Goal: Task Accomplishment & Management: Use online tool/utility

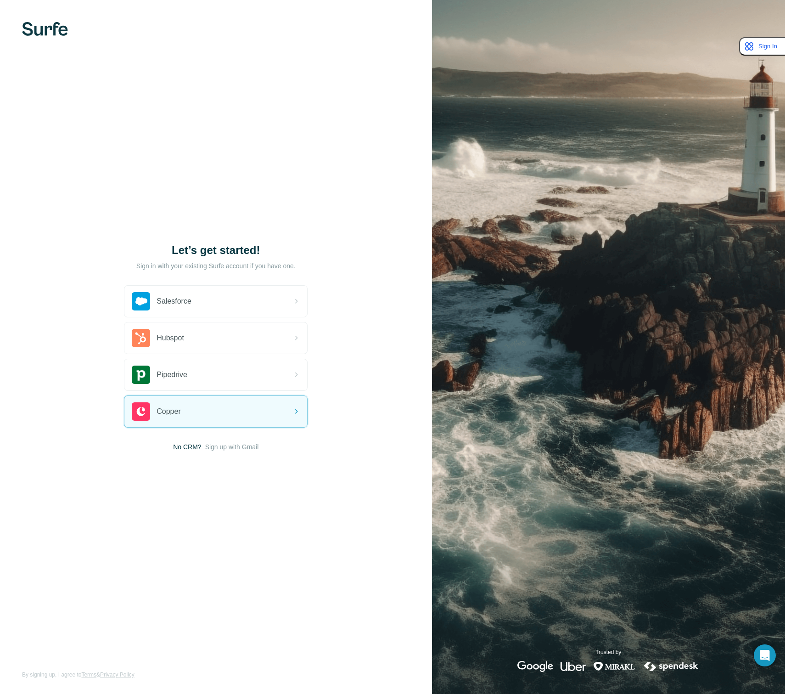
drag, startPoint x: 190, startPoint y: 447, endPoint x: 192, endPoint y: 438, distance: 9.0
click at [190, 447] on span "No CRM?" at bounding box center [187, 446] width 28 height 9
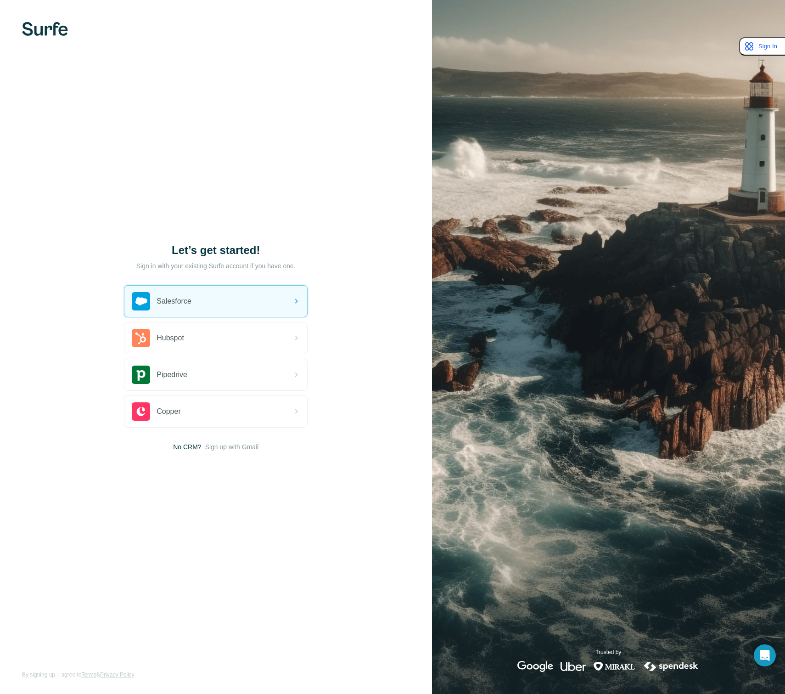
click at [270, 264] on p "Sign in with your existing Surfe account if you have one." at bounding box center [215, 265] width 159 height 9
click at [291, 260] on div "Let’s get started!" at bounding box center [216, 259] width 184 height 33
click at [288, 266] on p "Sign in with your existing Surfe account if you have one." at bounding box center [215, 265] width 159 height 9
click at [249, 293] on div "Salesforce" at bounding box center [215, 301] width 183 height 31
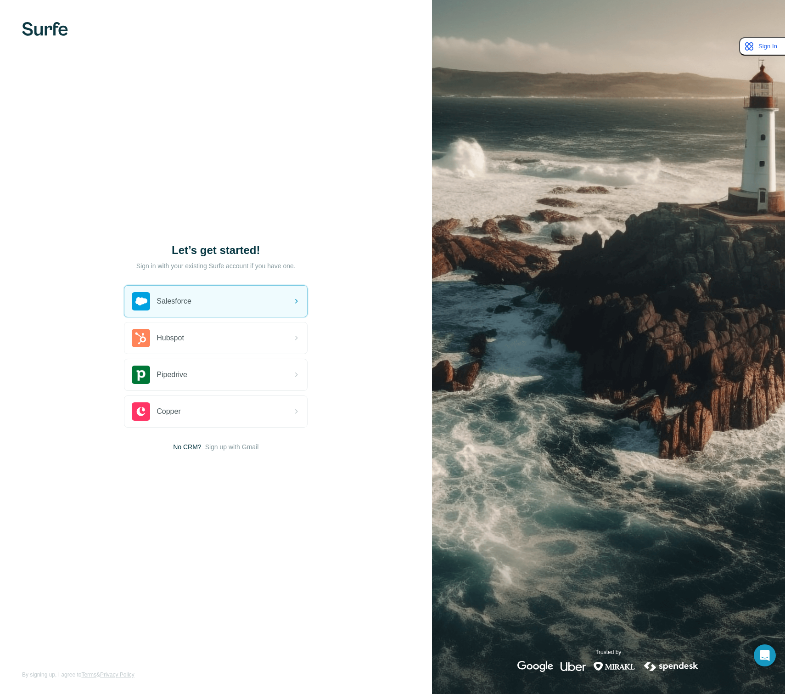
click at [279, 263] on p "Sign in with your existing Surfe account if you have one." at bounding box center [215, 265] width 159 height 9
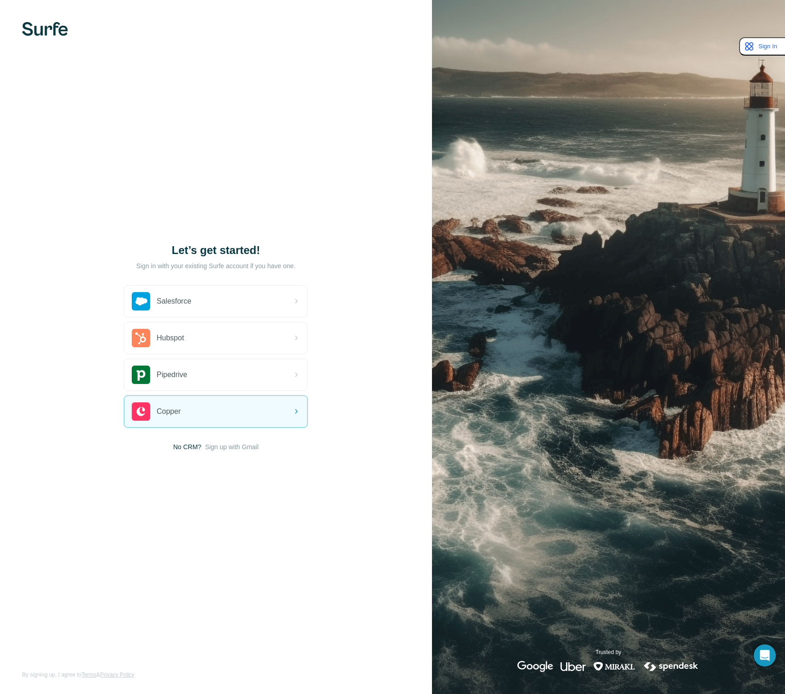
click at [591, 261] on img at bounding box center [609, 347] width 354 height 694
drag, startPoint x: 217, startPoint y: 263, endPoint x: 179, endPoint y: 264, distance: 38.1
click at [192, 263] on p "Sign in with your existing Surfe account if you have one." at bounding box center [215, 265] width 159 height 9
drag, startPoint x: 175, startPoint y: 264, endPoint x: 135, endPoint y: 266, distance: 40.9
click at [153, 266] on p "Sign in with your existing Surfe account if you have one." at bounding box center [215, 265] width 159 height 9
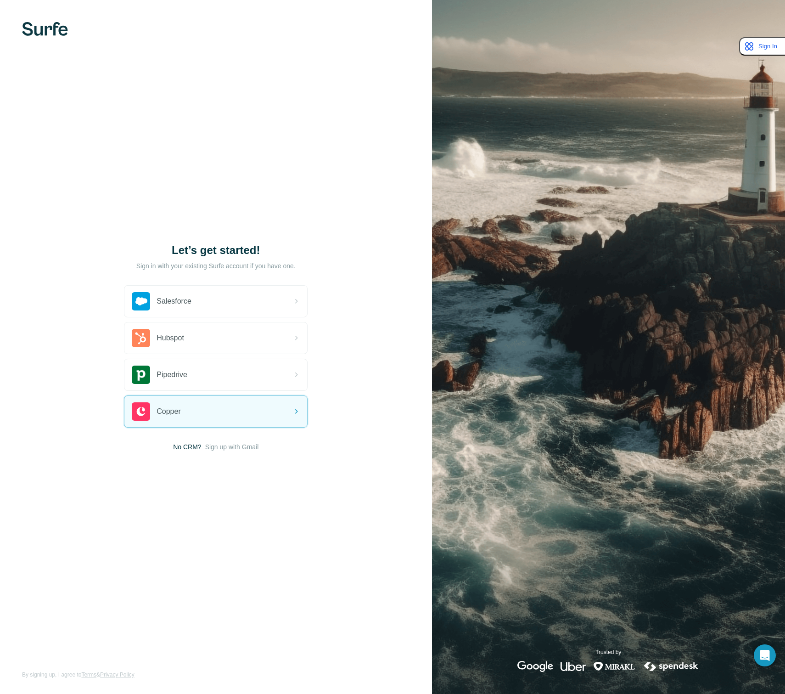
click at [135, 266] on div "Let’s get started!" at bounding box center [216, 259] width 184 height 33
click at [237, 448] on span "Sign up with Gmail" at bounding box center [232, 446] width 54 height 9
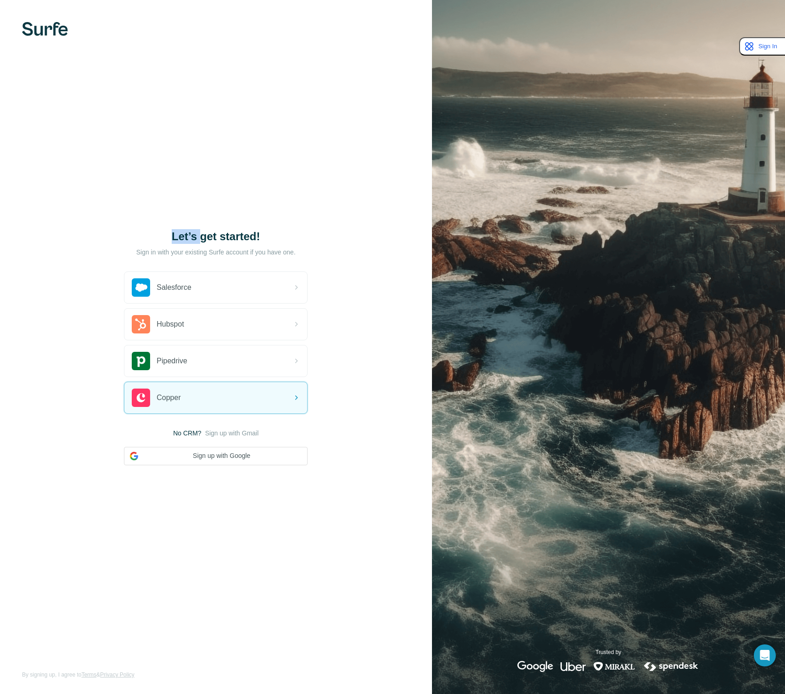
drag, startPoint x: 208, startPoint y: 458, endPoint x: 324, endPoint y: 428, distance: 120.0
click at [324, 428] on div "Let’s get started! Sign in with your existing Surfe account if you have one. Sa…" at bounding box center [216, 347] width 432 height 694
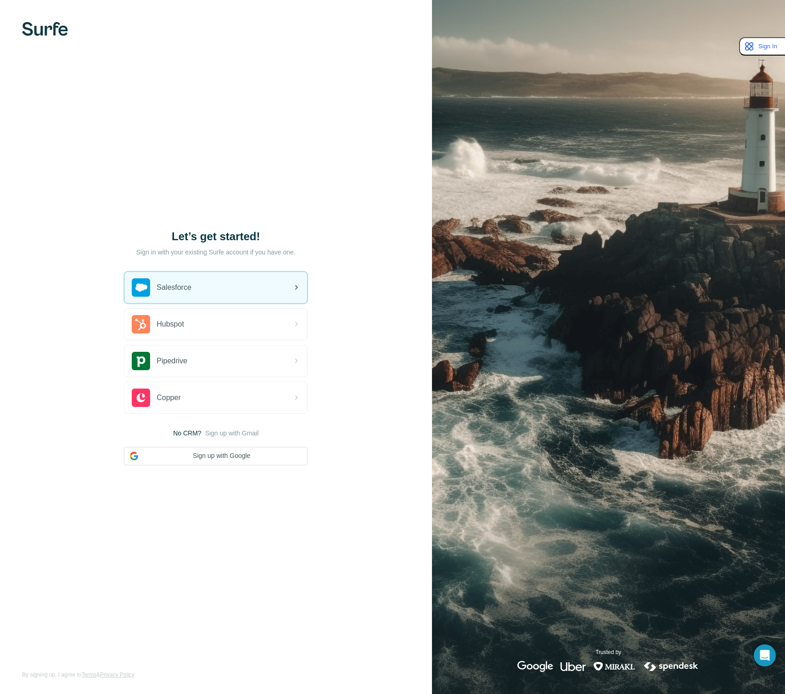
click at [185, 287] on span "Salesforce" at bounding box center [174, 287] width 35 height 11
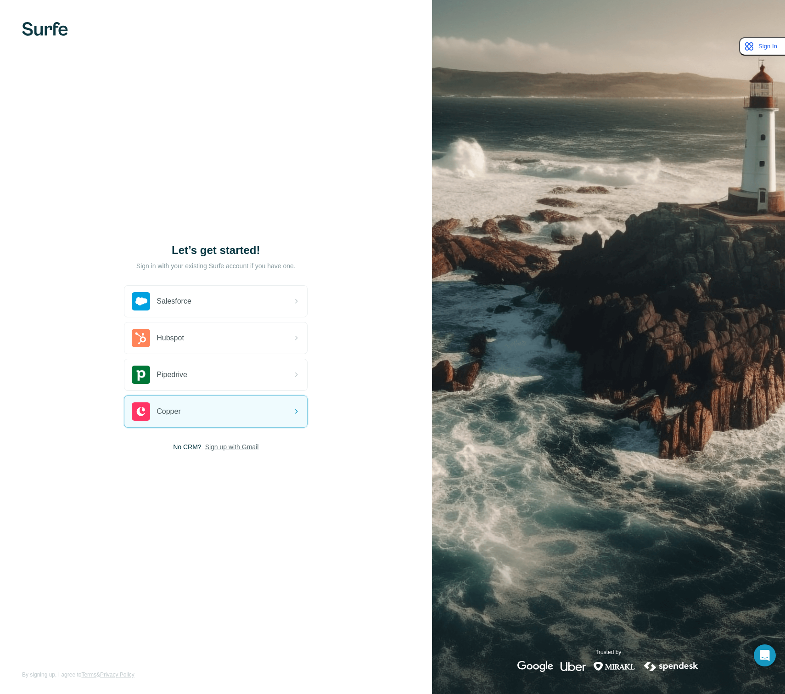
click at [230, 448] on span "Sign up with Gmail" at bounding box center [232, 446] width 54 height 9
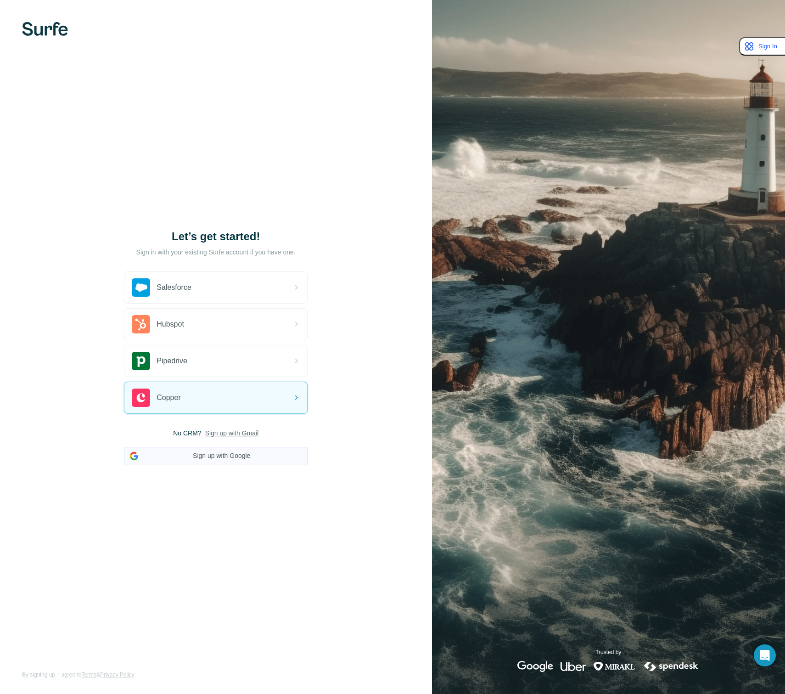
click at [206, 452] on button "Sign up with Google" at bounding box center [216, 456] width 184 height 18
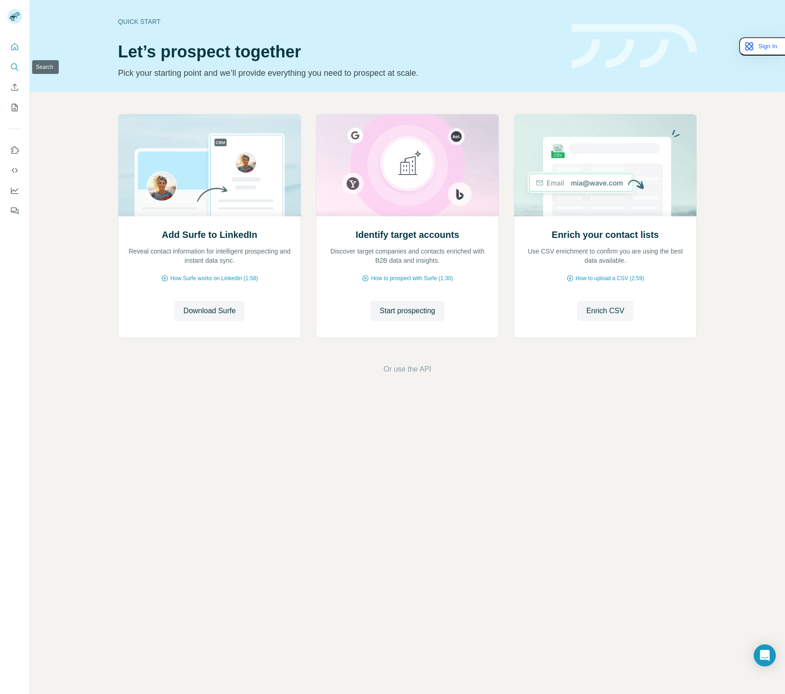
click at [14, 66] on icon "Search" at bounding box center [14, 66] width 9 height 9
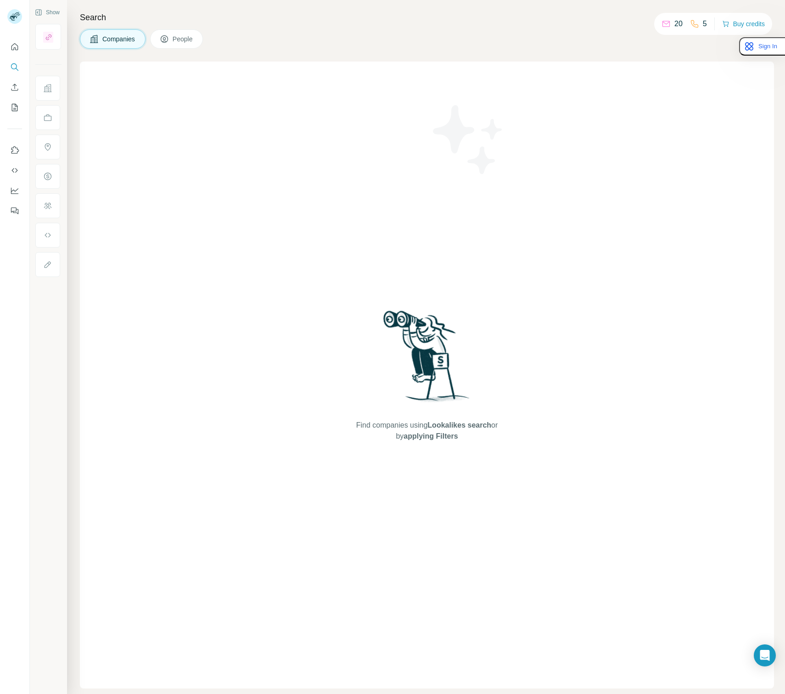
click at [205, 109] on div "Find companies using Lookalikes search or by applying Filters" at bounding box center [427, 375] width 694 height 627
click at [206, 40] on div "Companies People" at bounding box center [427, 38] width 694 height 19
click at [193, 42] on span "People" at bounding box center [183, 38] width 21 height 9
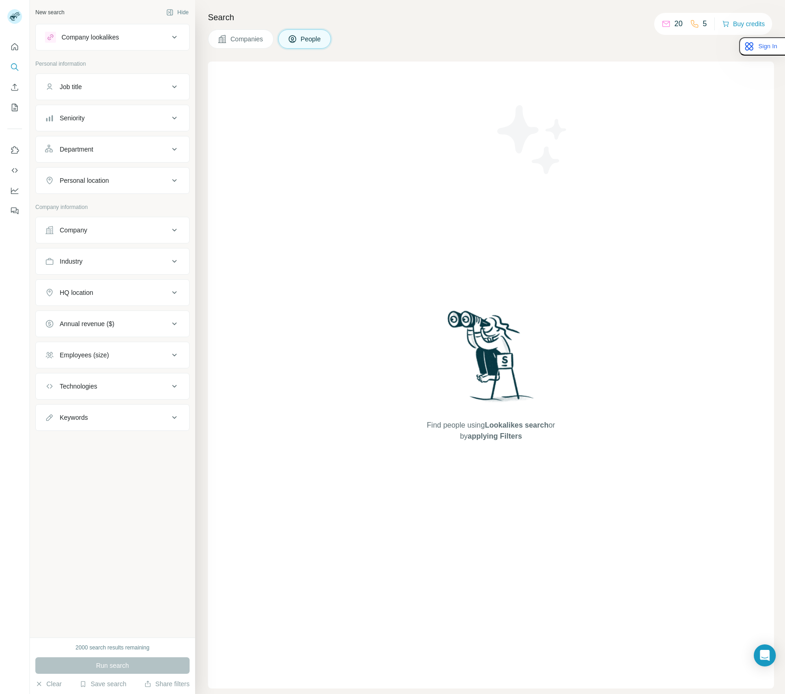
click at [428, 278] on div "Find people using Lookalikes search or by applying Filters" at bounding box center [491, 375] width 165 height 627
click at [63, 14] on div "New search Hide" at bounding box center [112, 13] width 154 height 14
click at [60, 14] on div "New search" at bounding box center [49, 12] width 29 height 8
click at [128, 472] on div "New search Hide Company lookalikes Personal information Job title Seniority Dep…" at bounding box center [112, 319] width 165 height 638
click at [16, 59] on button "Search" at bounding box center [14, 67] width 15 height 17
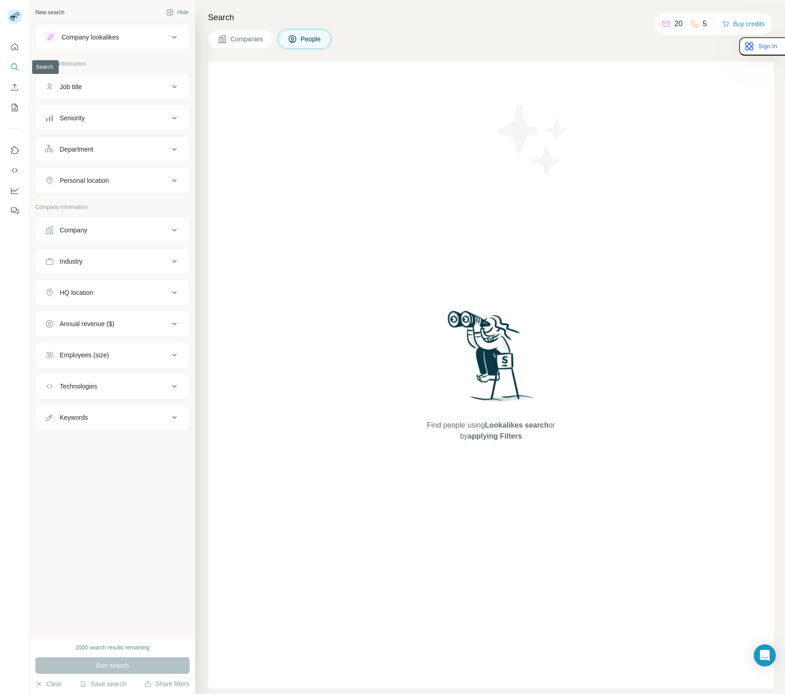
click at [15, 62] on icon "Search" at bounding box center [14, 66] width 9 height 9
click at [672, 23] on div "20" at bounding box center [672, 23] width 21 height 11
click at [665, 24] on icon at bounding box center [666, 23] width 9 height 9
click at [236, 36] on span "Companies" at bounding box center [248, 38] width 34 height 9
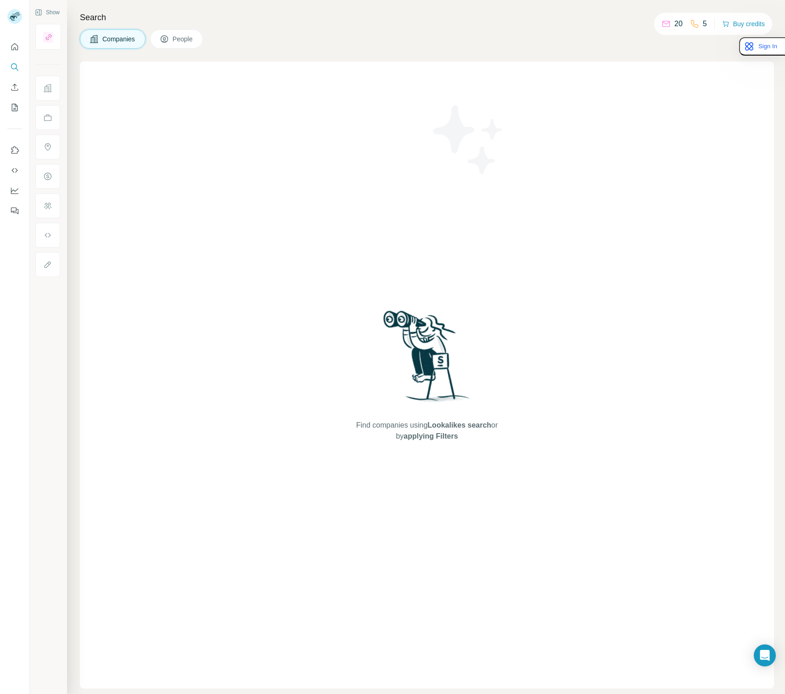
drag, startPoint x: 205, startPoint y: 34, endPoint x: 141, endPoint y: 79, distance: 78.2
click at [205, 34] on div "Companies People" at bounding box center [427, 38] width 694 height 19
click at [50, 38] on icon at bounding box center [48, 37] width 7 height 7
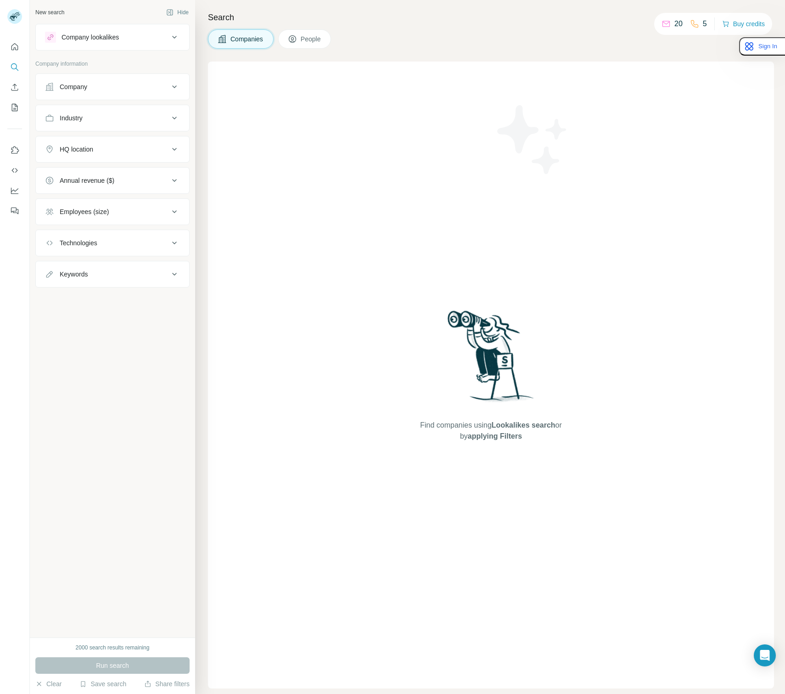
click at [50, 14] on div "New search" at bounding box center [49, 12] width 29 height 8
click at [16, 51] on icon "Quick start" at bounding box center [14, 46] width 9 height 9
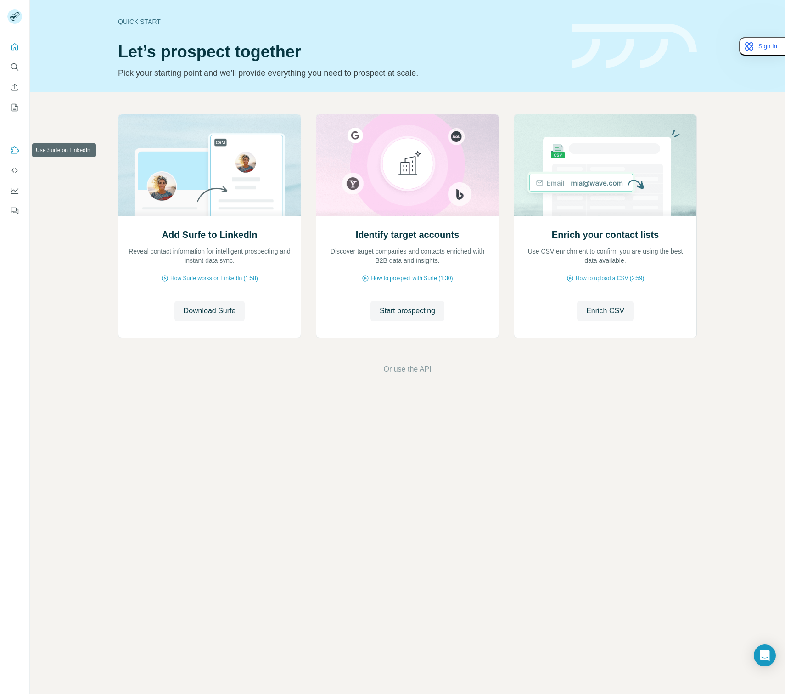
click at [17, 151] on icon "Use Surfe on LinkedIn" at bounding box center [14, 150] width 9 height 9
click at [421, 369] on span "Or use the API" at bounding box center [408, 369] width 48 height 11
click at [613, 308] on span "Enrich CSV" at bounding box center [606, 310] width 38 height 11
click at [772, 658] on div "Open Intercom Messenger" at bounding box center [765, 655] width 24 height 24
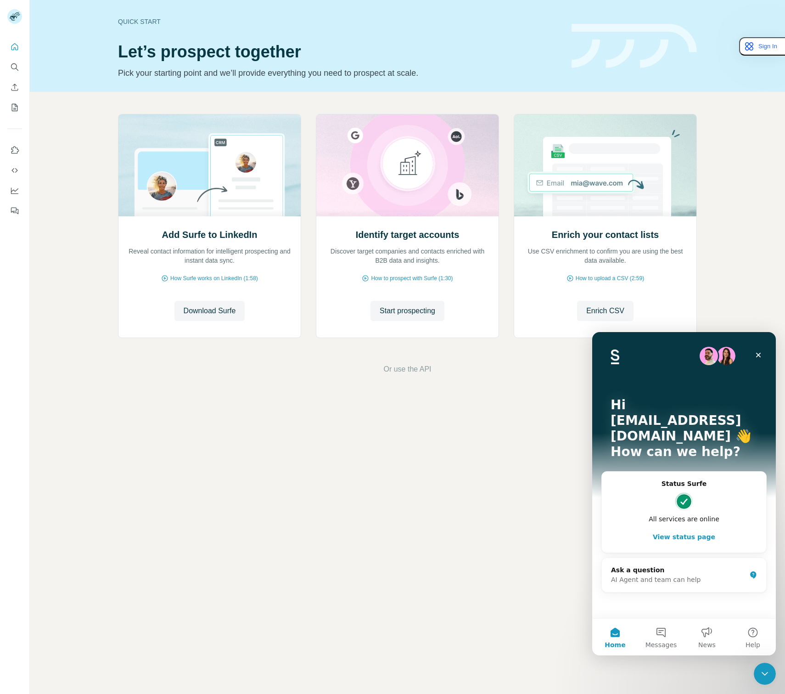
drag, startPoint x: 690, startPoint y: 578, endPoint x: 691, endPoint y: 567, distance: 11.1
click at [690, 578] on div "Hi jchung@bvp.com 👋 How can we help? Status Surfe All services are online View …" at bounding box center [685, 475] width 184 height 286
click at [691, 558] on div "Ask a question AI Agent and team can help" at bounding box center [684, 575] width 164 height 34
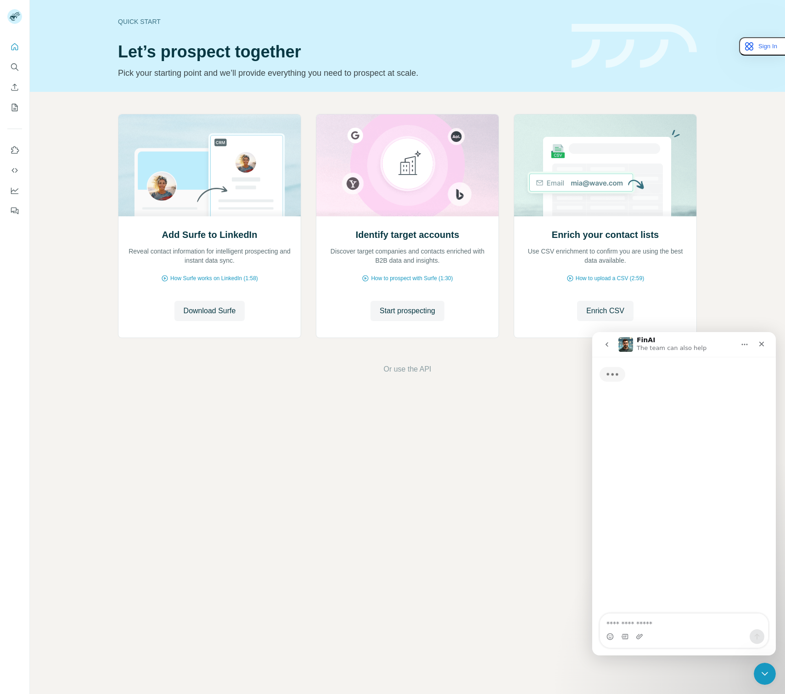
click at [664, 622] on textarea "Ask a question…" at bounding box center [684, 622] width 168 height 16
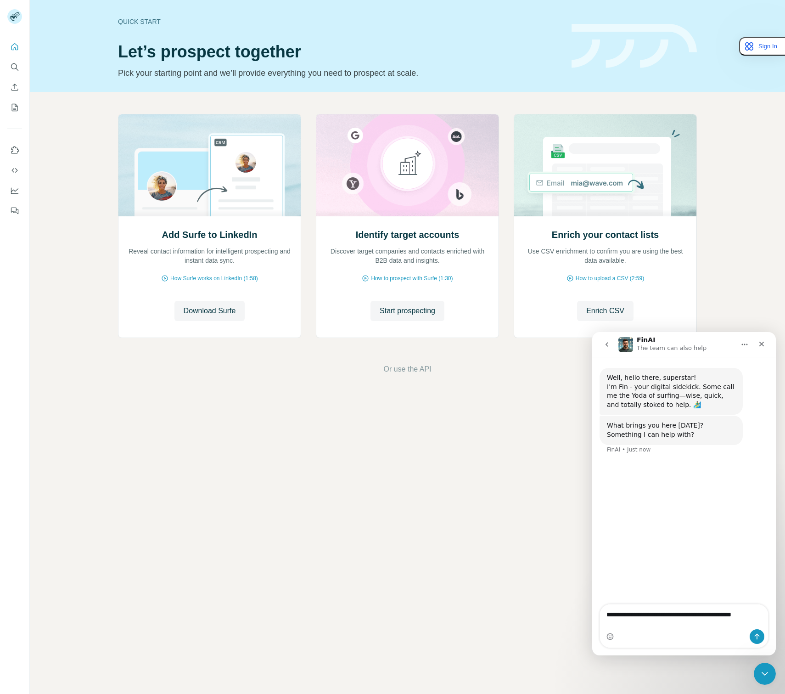
type textarea "**********"
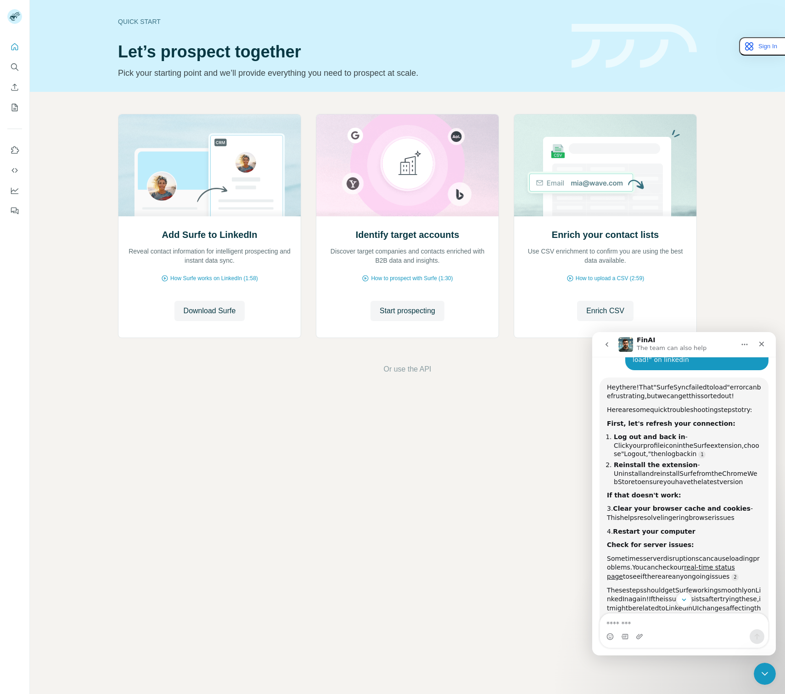
scroll to position [126, 0]
